Goal: Information Seeking & Learning: Learn about a topic

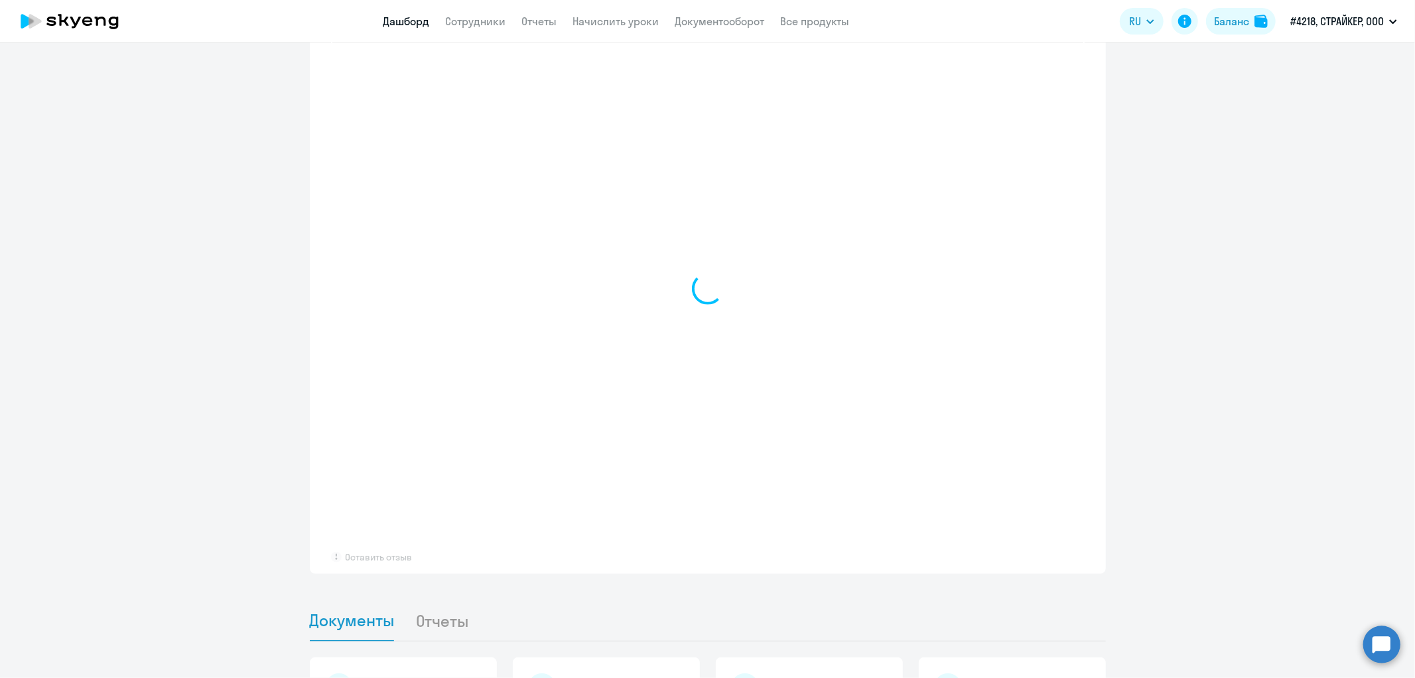
scroll to position [903, 0]
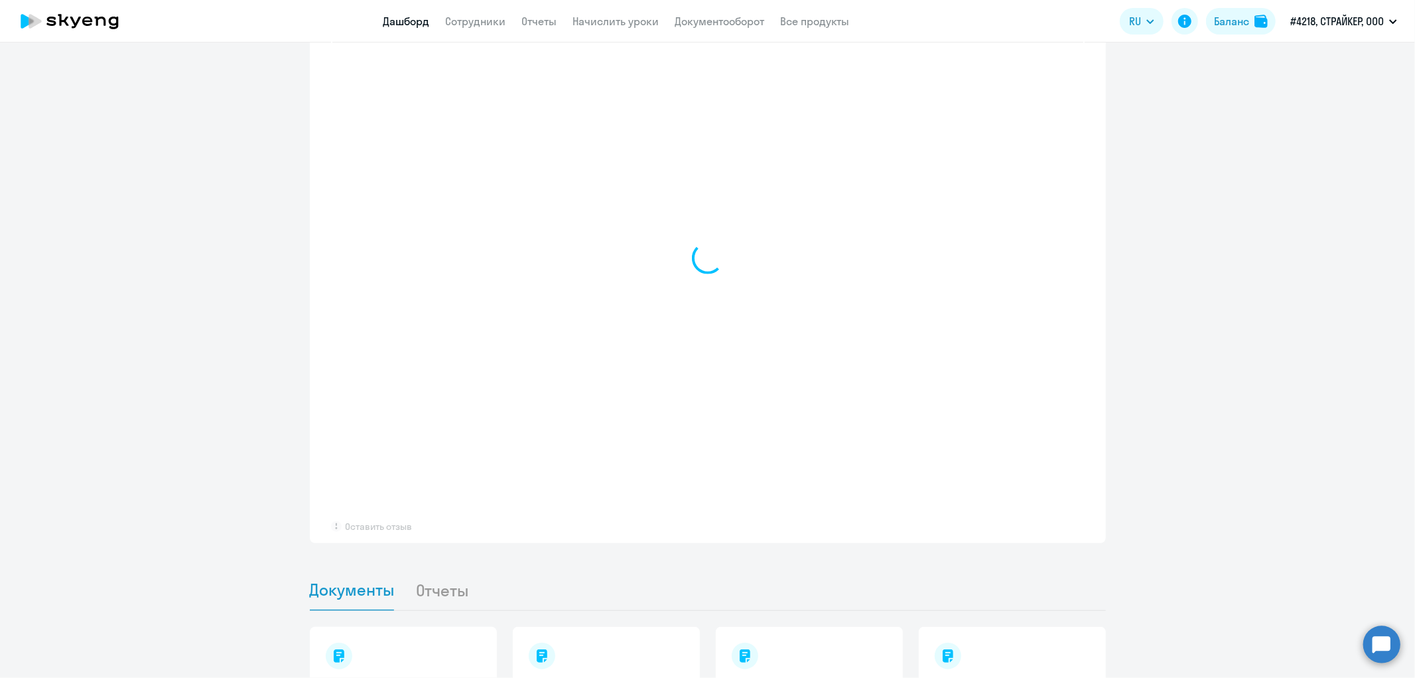
select select "30"
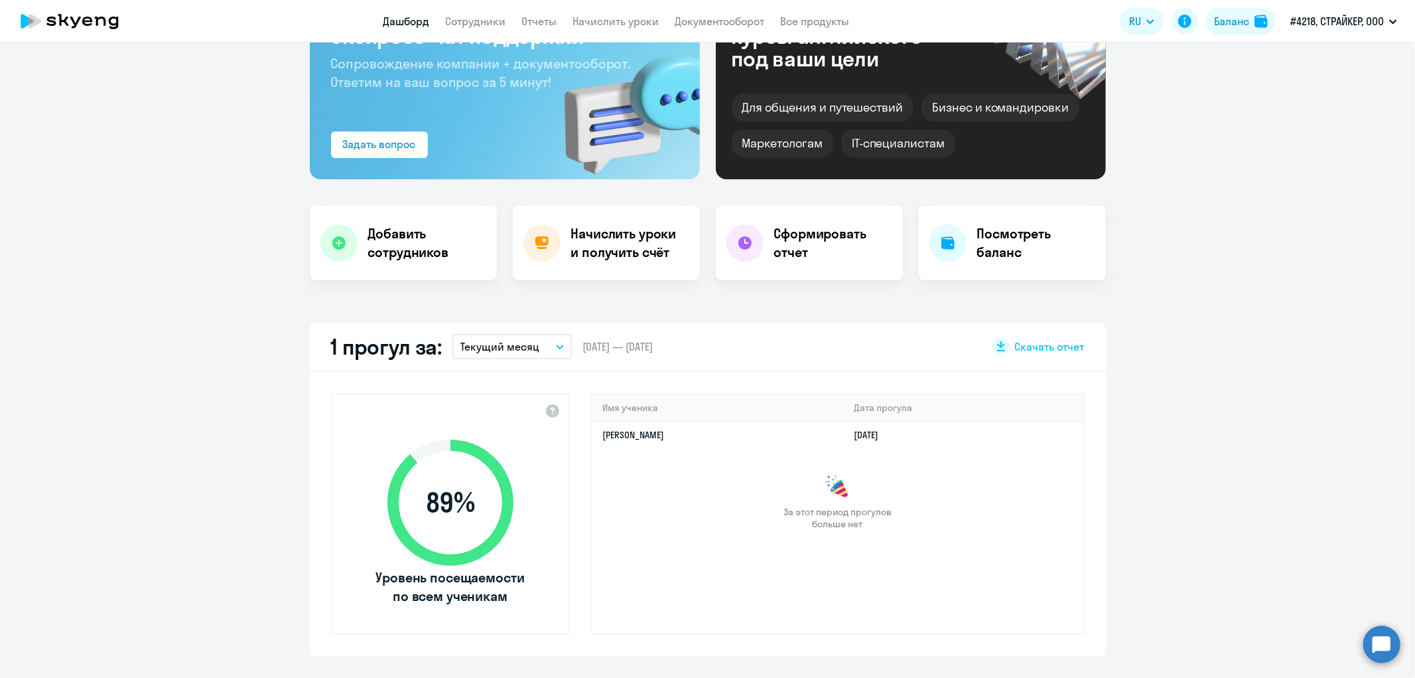
scroll to position [0, 0]
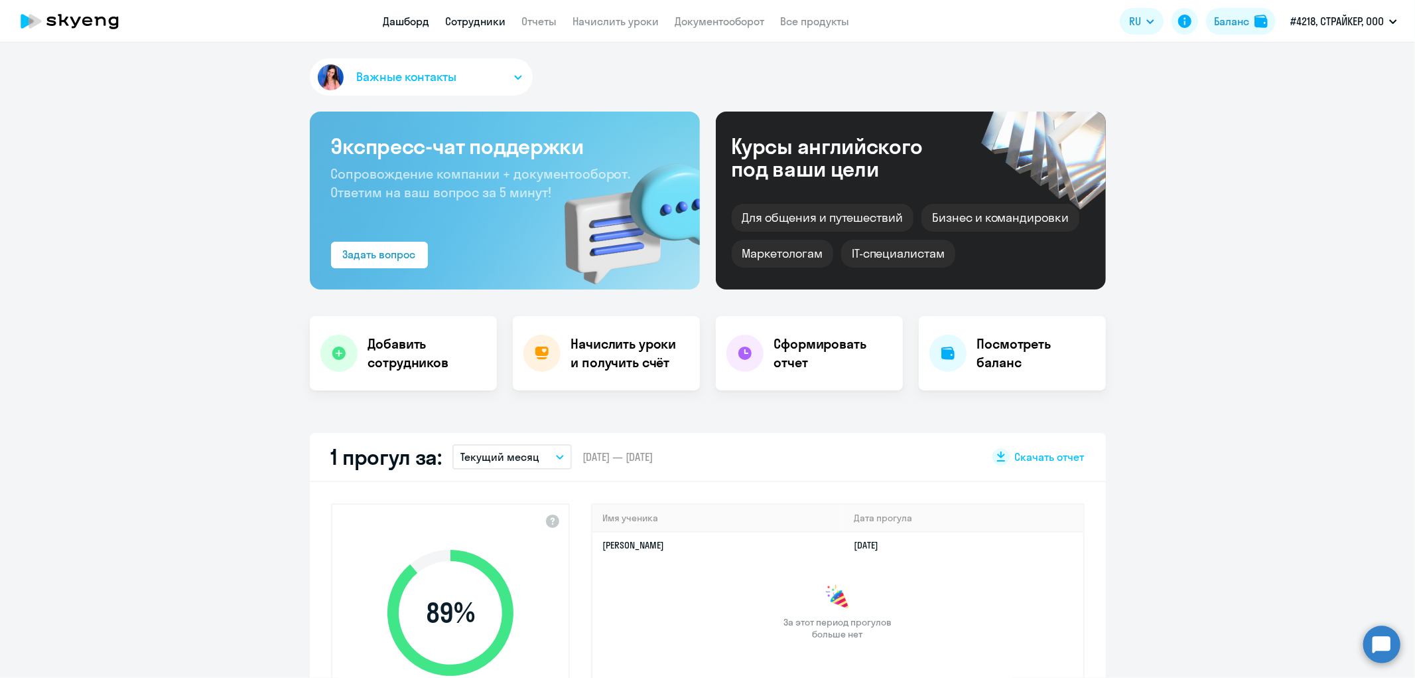
click at [467, 23] on link "Сотрудники" at bounding box center [475, 21] width 60 height 13
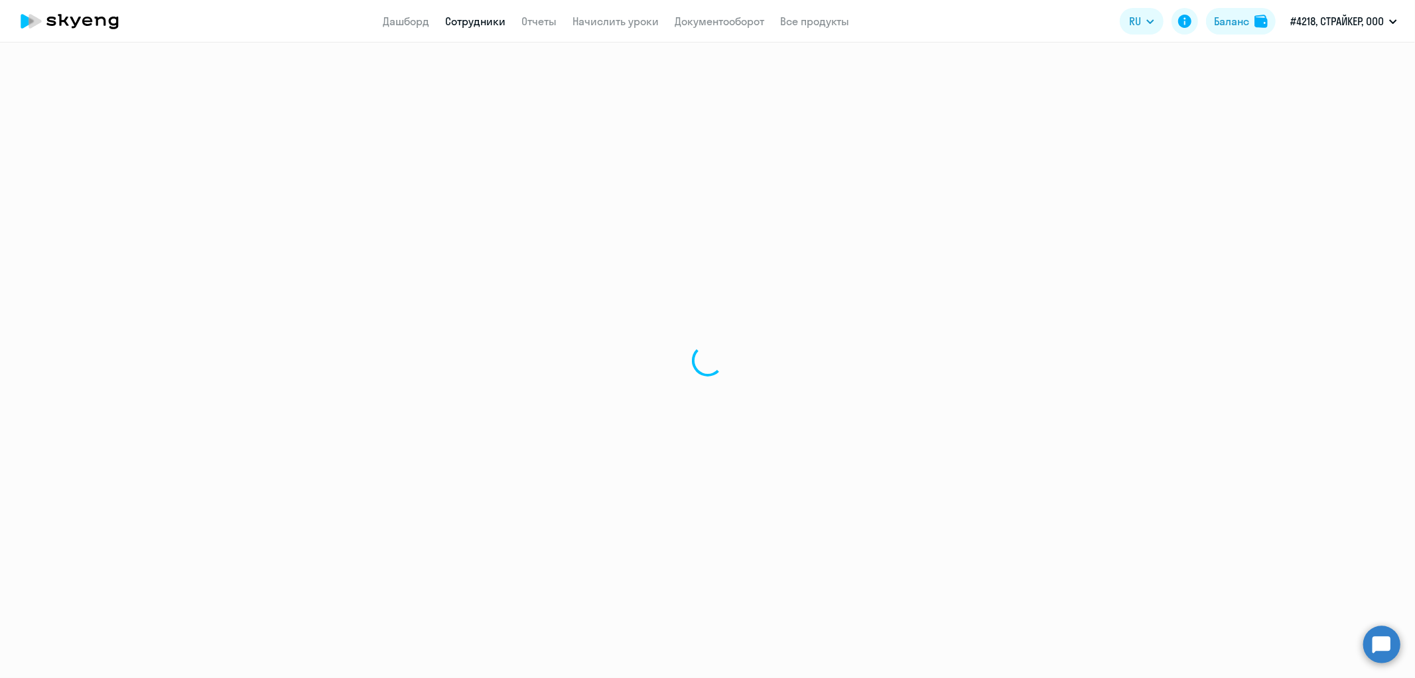
select select "30"
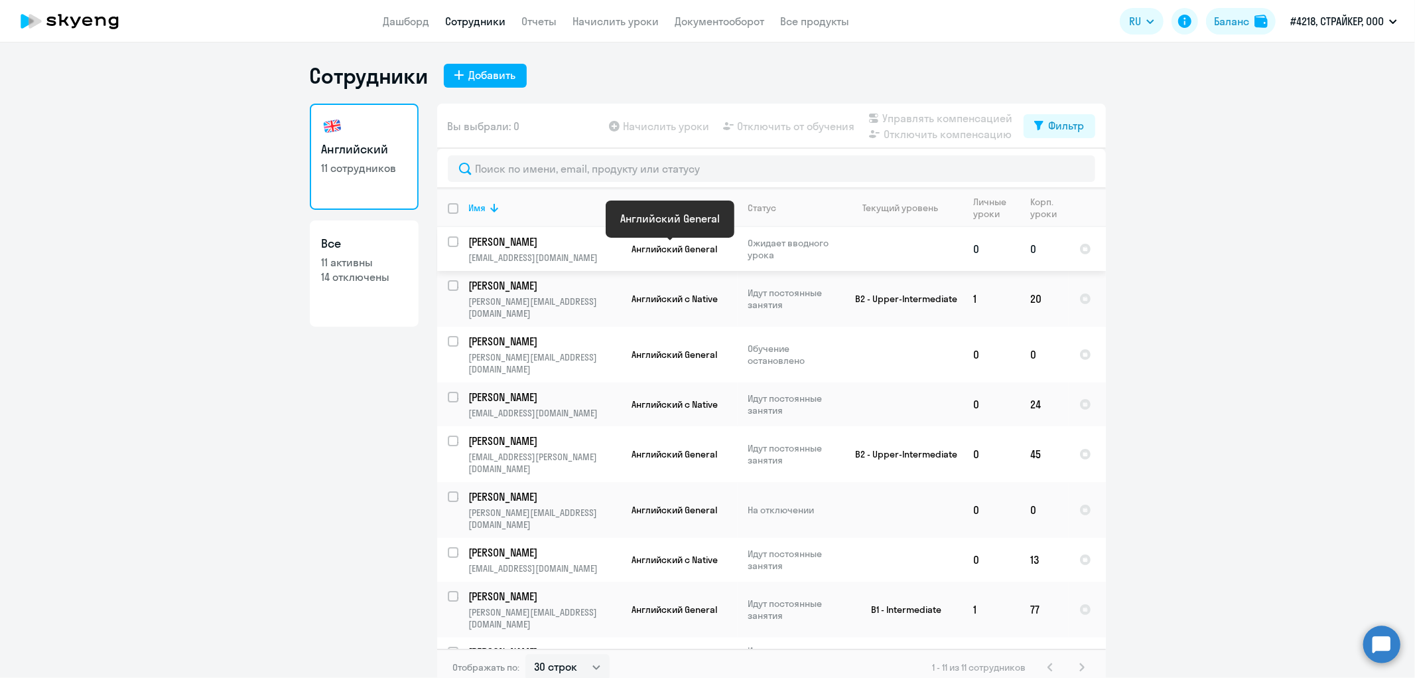
click at [654, 254] on span "Английский General" at bounding box center [675, 249] width 86 height 12
select select "english"
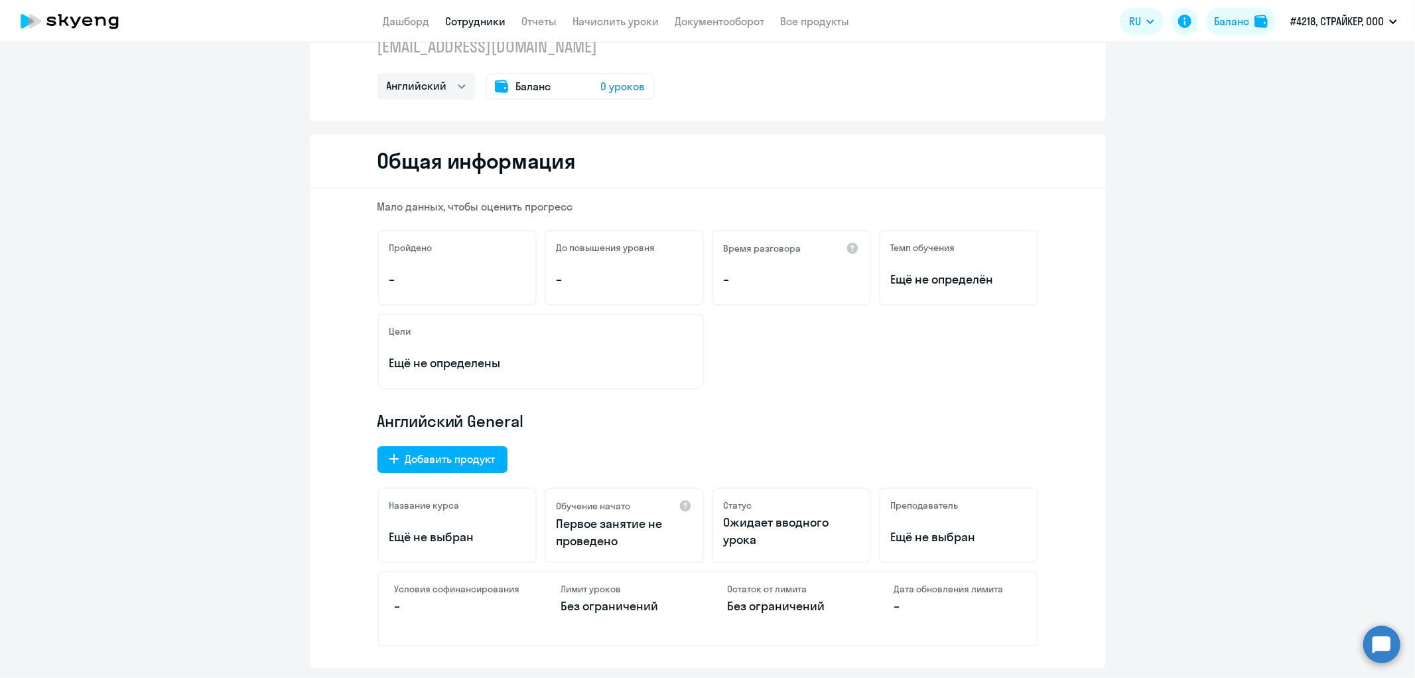
scroll to position [55, 0]
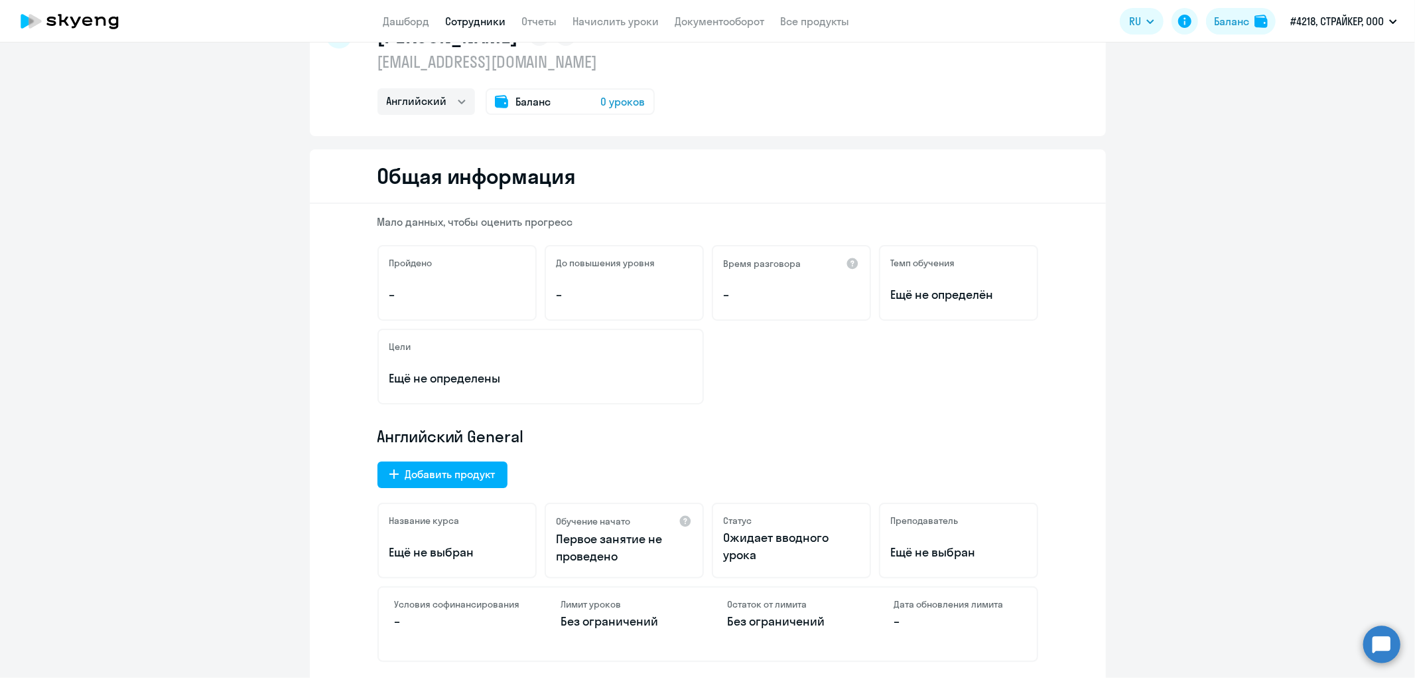
drag, startPoint x: 1371, startPoint y: 664, endPoint x: 1387, endPoint y: 677, distance: 20.7
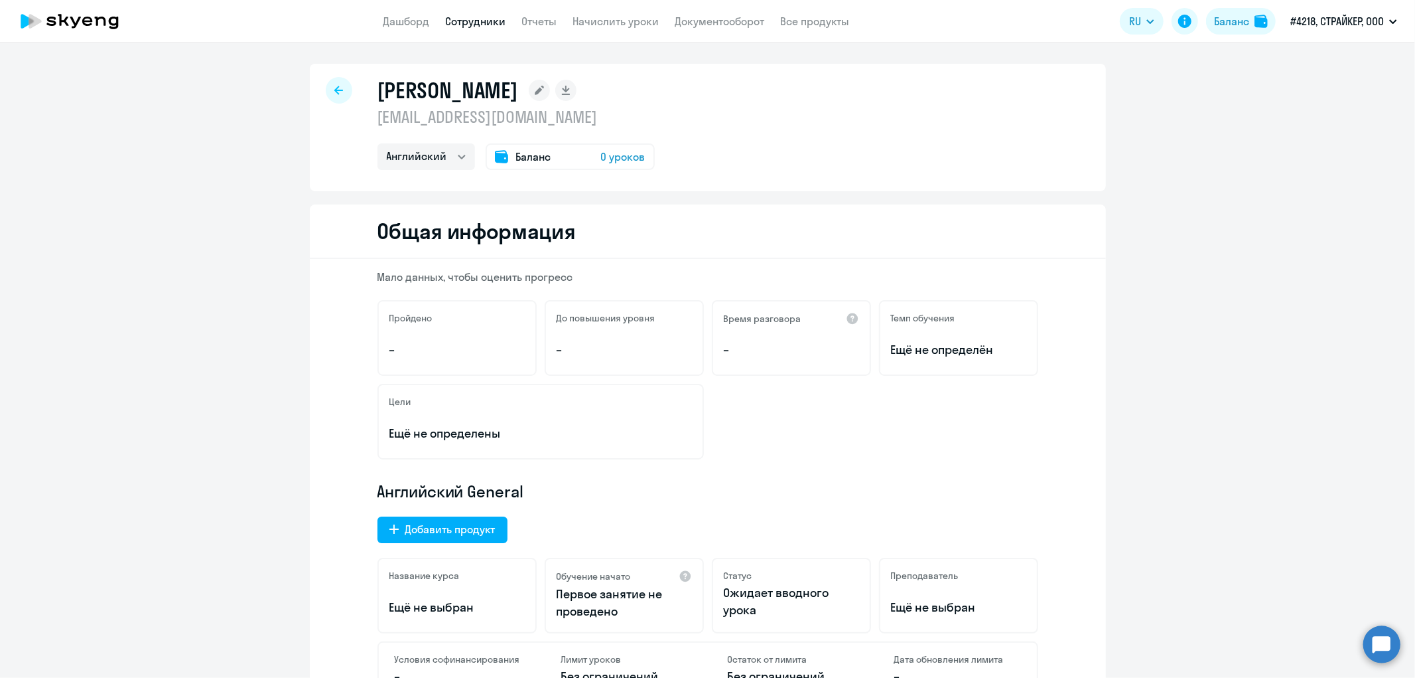
select select "30"
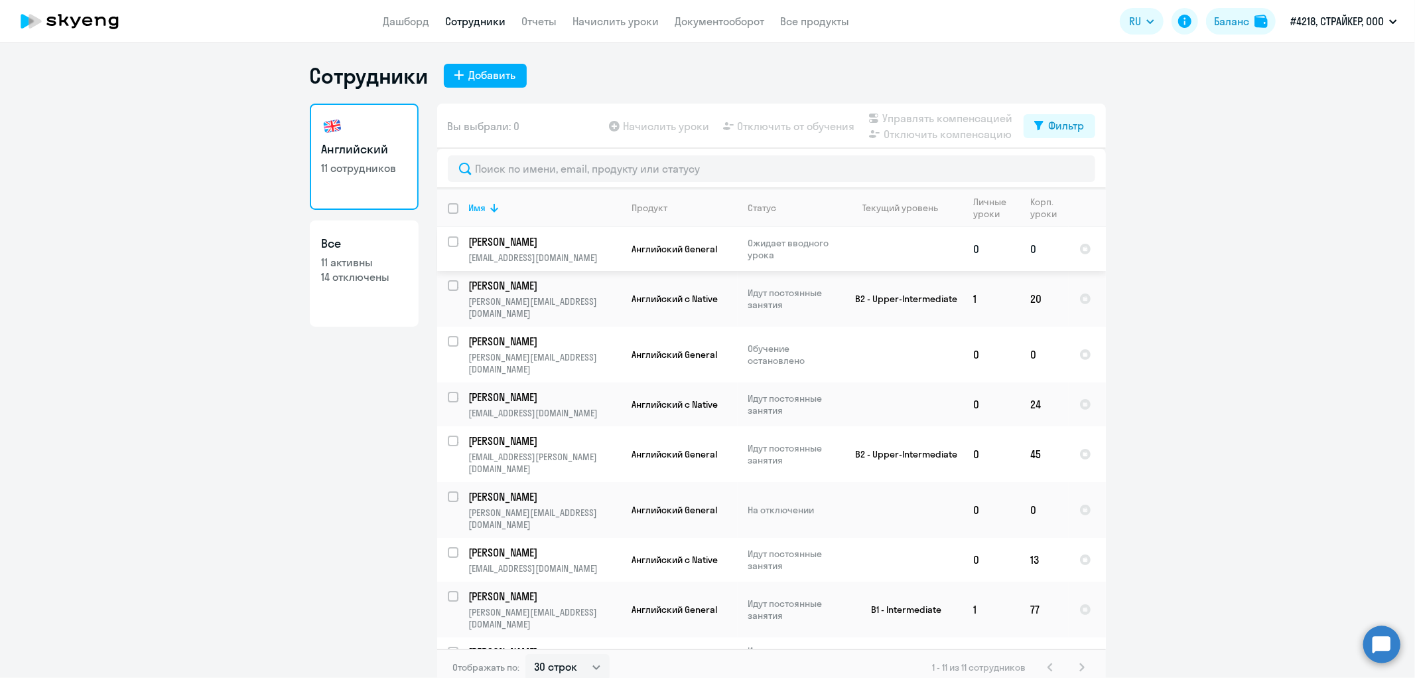
click at [525, 246] on p "[PERSON_NAME]" at bounding box center [544, 241] width 150 height 15
select select "english"
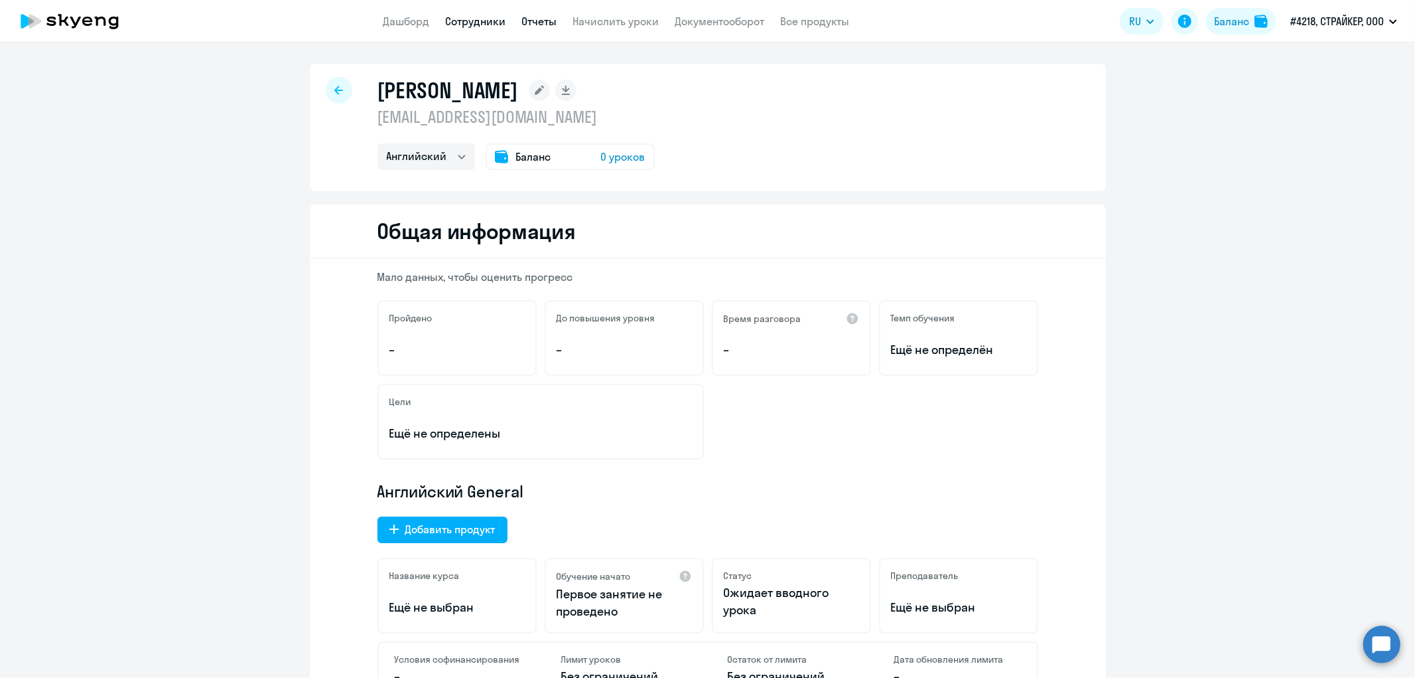
click at [545, 23] on link "Отчеты" at bounding box center [539, 21] width 35 height 13
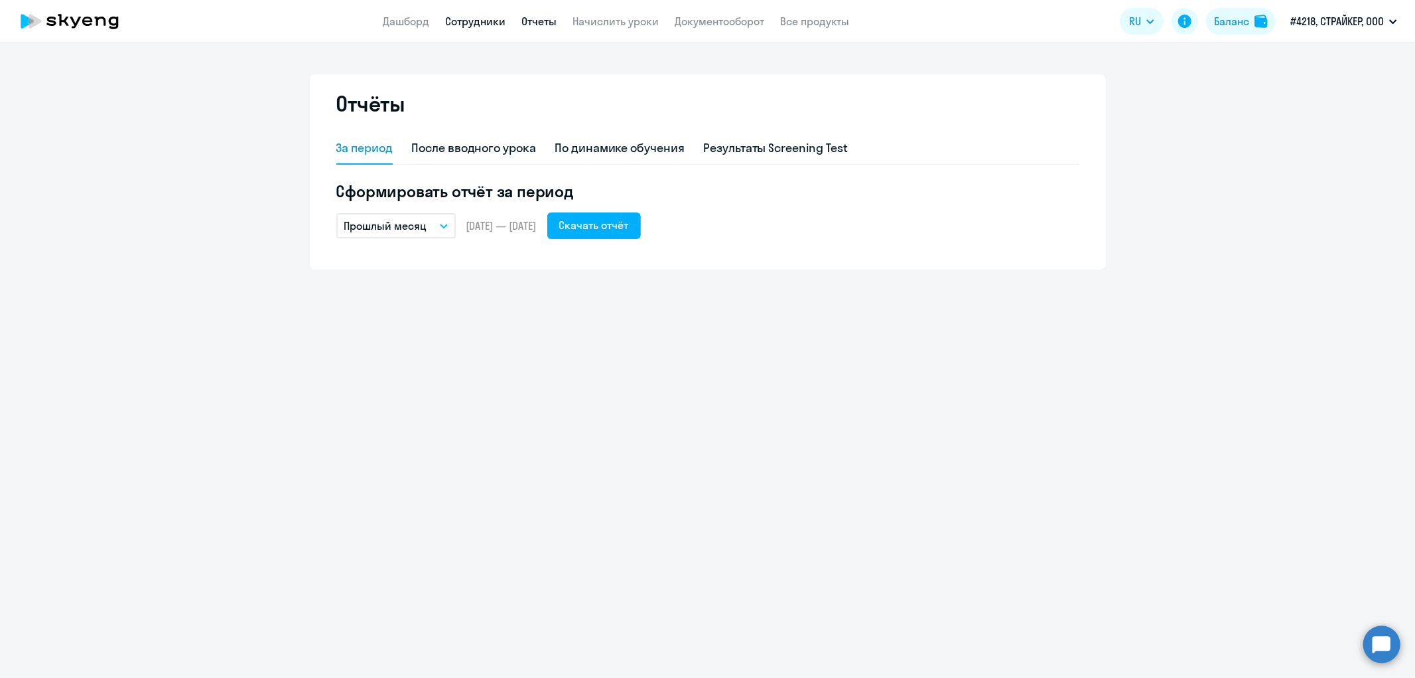
click at [487, 21] on link "Сотрудники" at bounding box center [475, 21] width 60 height 13
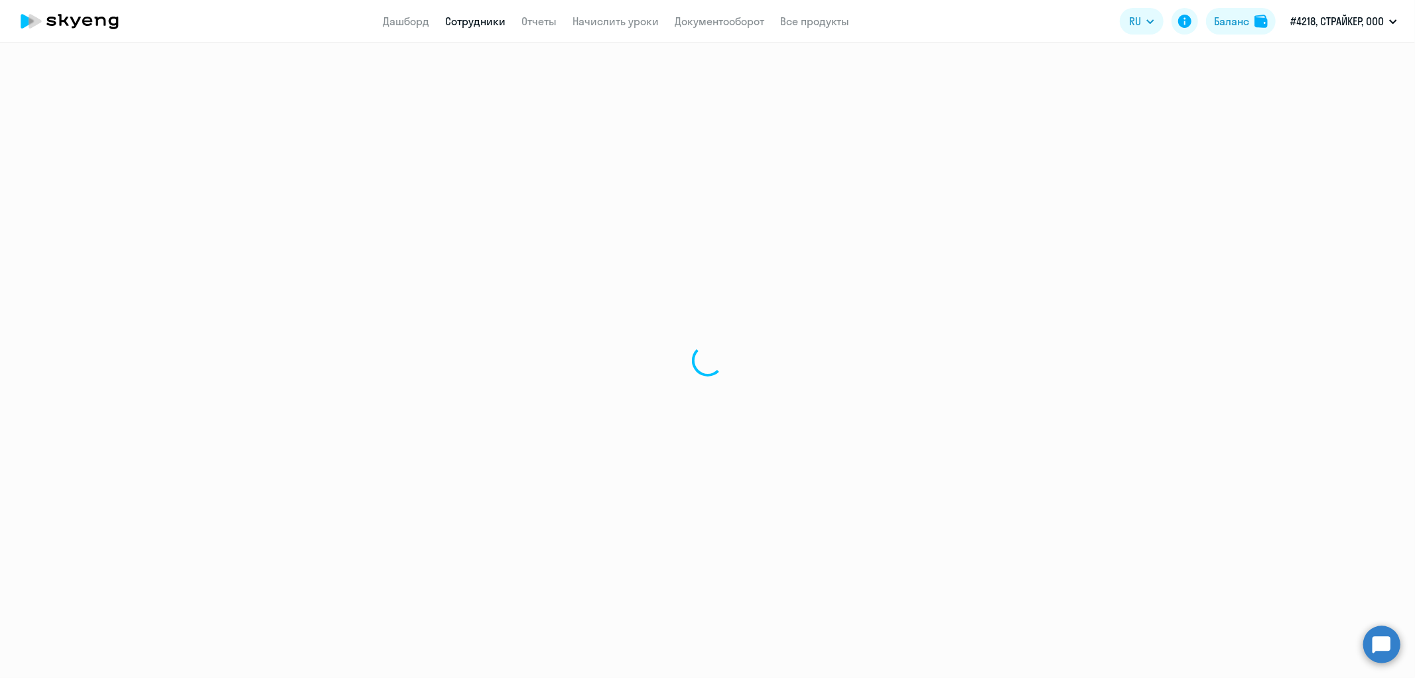
select select "30"
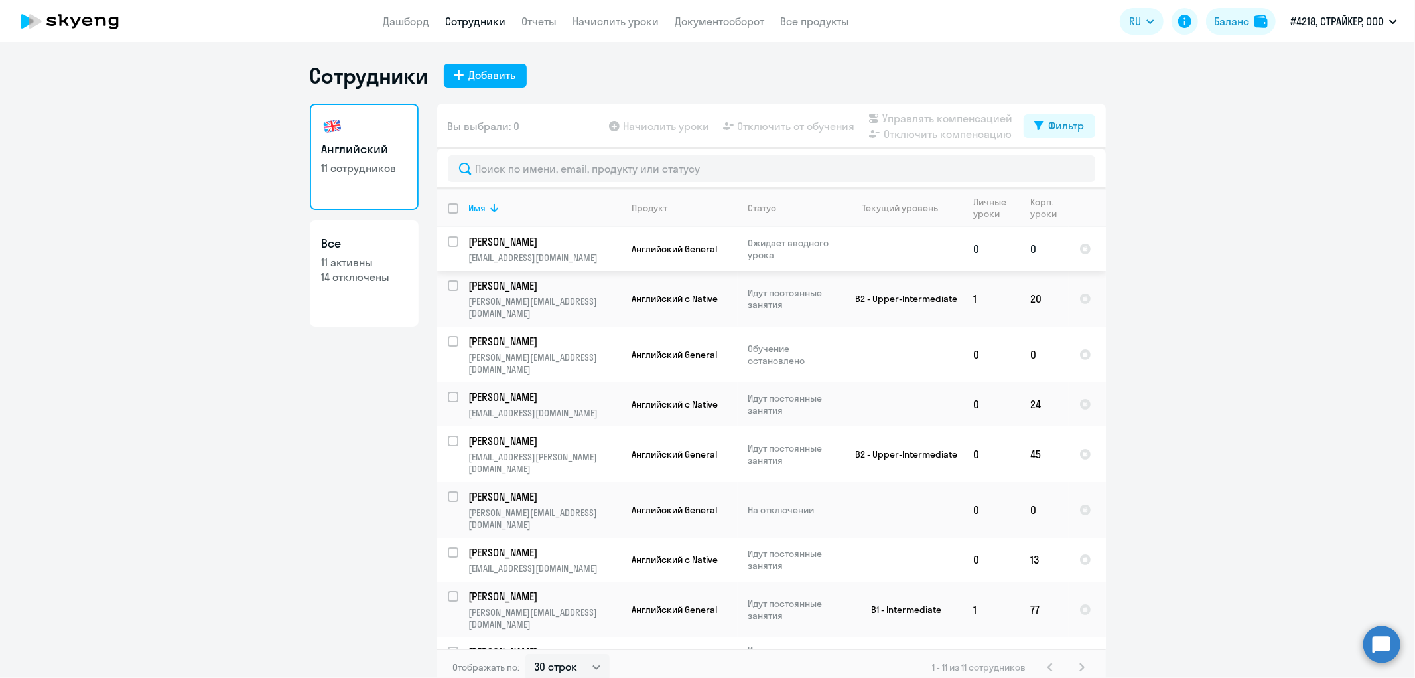
click at [674, 246] on span "Английский General" at bounding box center [675, 249] width 86 height 12
select select "english"
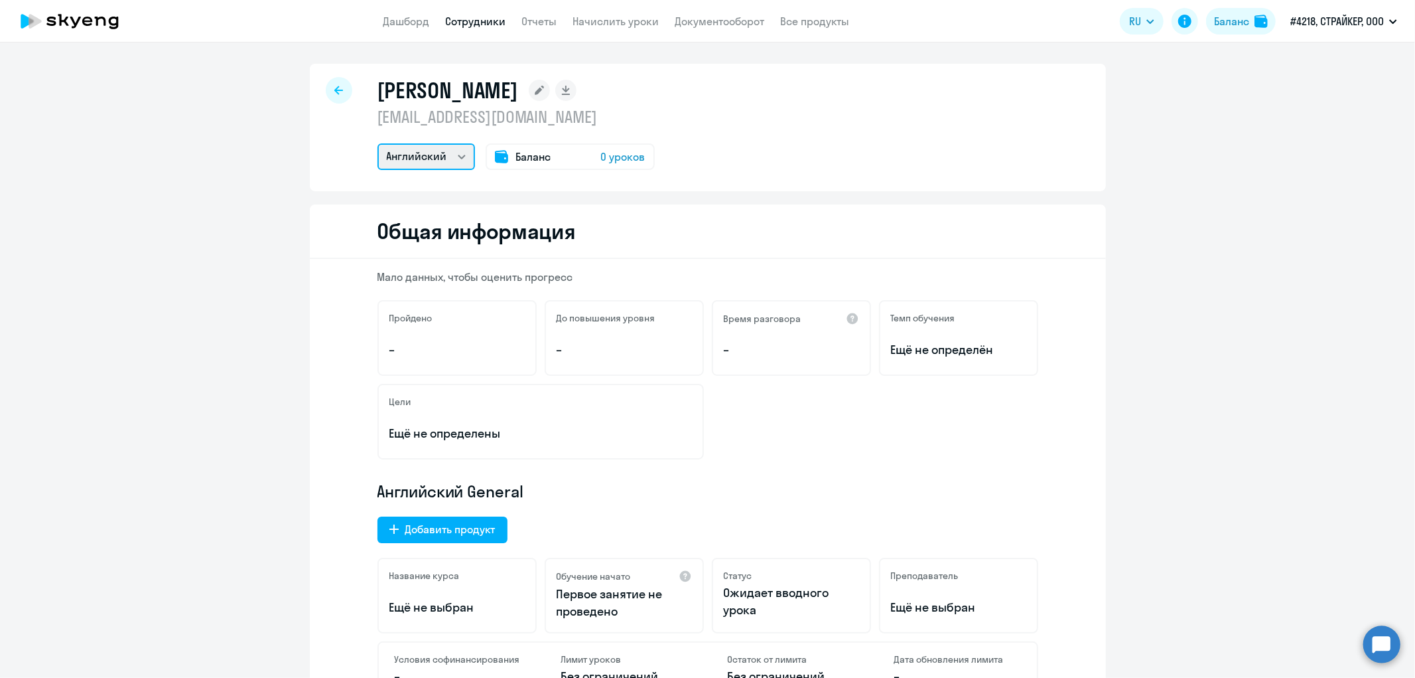
click at [459, 156] on select "Английский" at bounding box center [427, 156] width 98 height 27
click at [833, 150] on div "[PERSON_NAME] [EMAIL_ADDRESS][DOMAIN_NAME] Английский Баланс 0 уроков" at bounding box center [708, 127] width 796 height 127
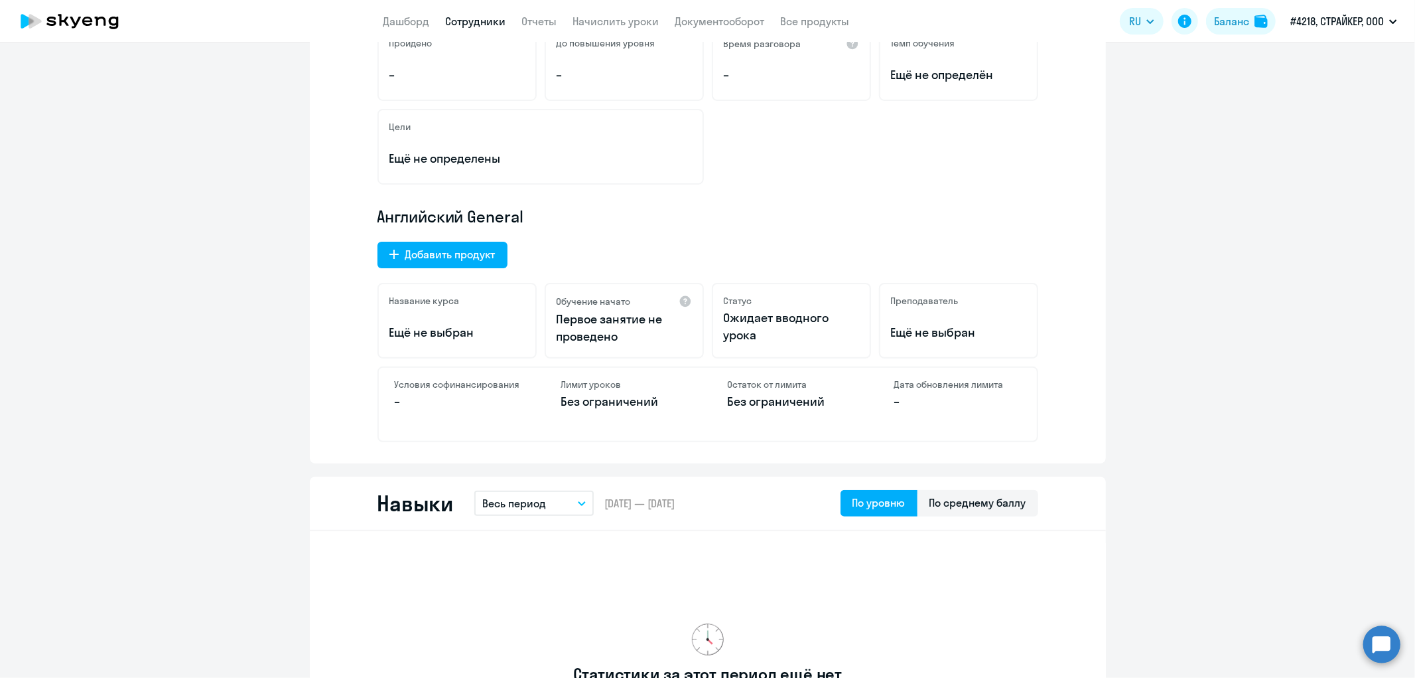
scroll to position [202, 0]
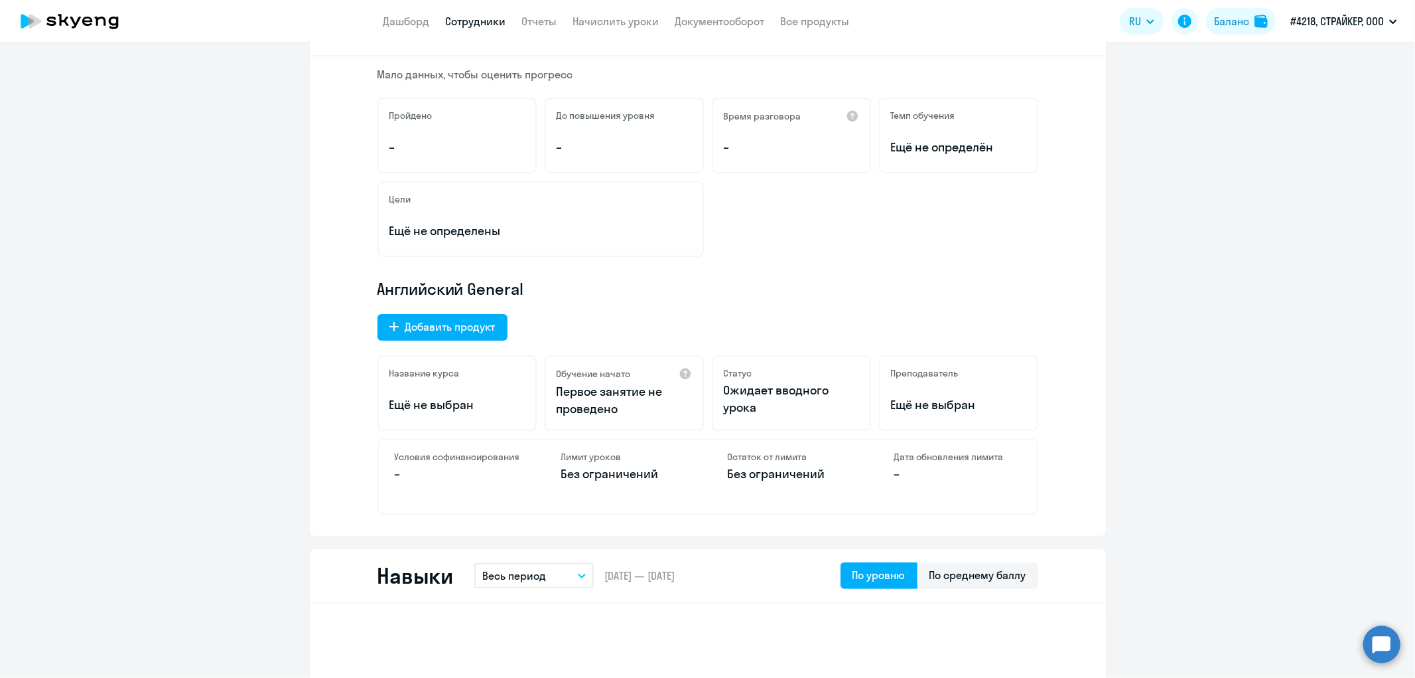
click at [482, 25] on link "Сотрудники" at bounding box center [475, 21] width 60 height 13
select select "30"
